Goal: Task Accomplishment & Management: Manage account settings

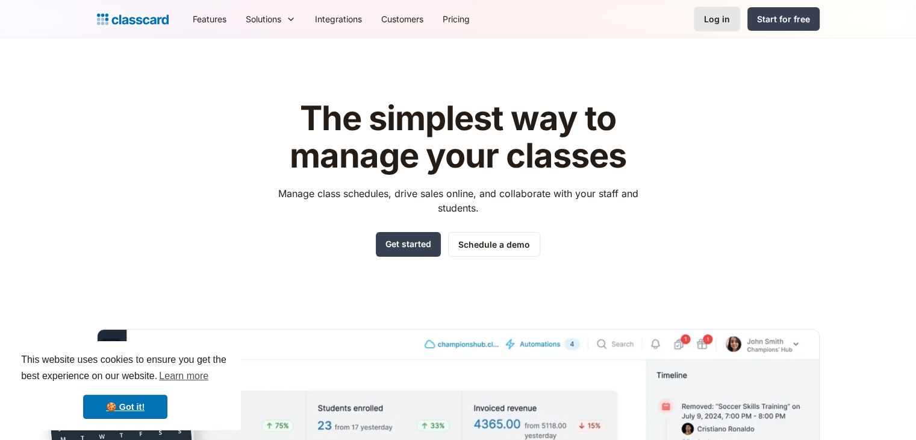
click at [720, 17] on div "Log in" at bounding box center [717, 19] width 26 height 13
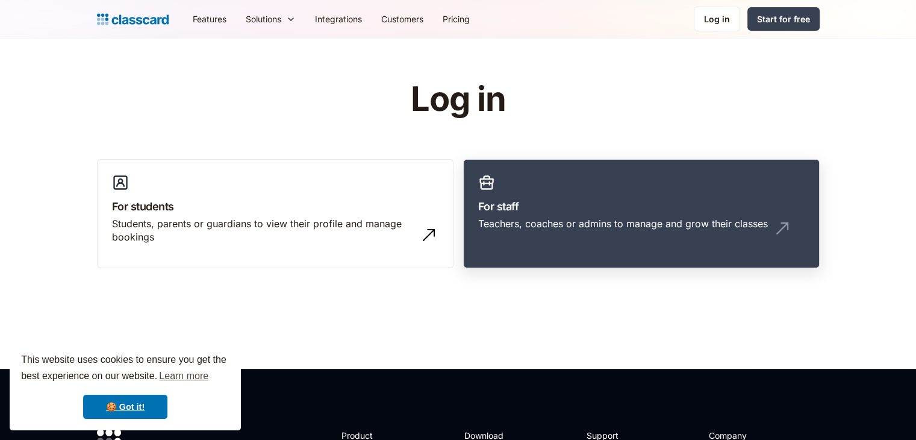
click at [617, 179] on link "For staff Teachers, coaches or admins to manage and grow their classes" at bounding box center [641, 214] width 357 height 110
